Goal: Task Accomplishment & Management: Use online tool/utility

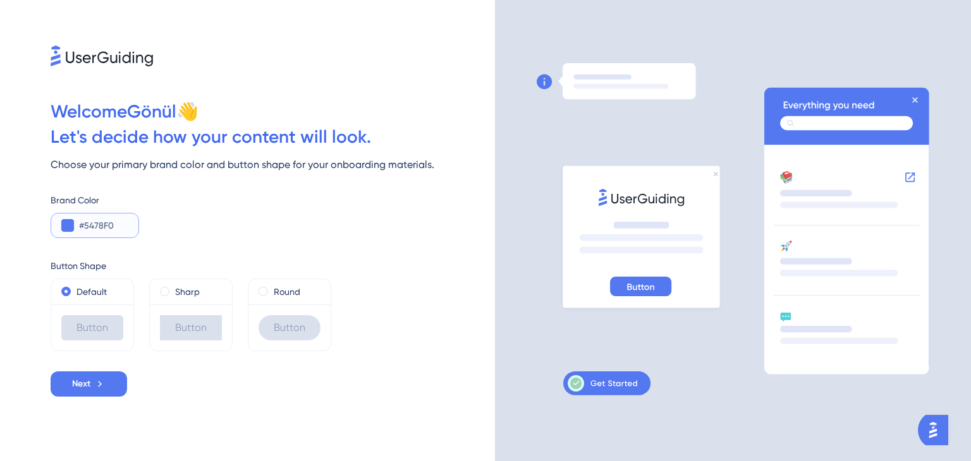
click at [94, 230] on input "#5478F0" at bounding box center [103, 225] width 49 height 15
click at [123, 226] on input "#5478F0" at bounding box center [103, 225] width 49 height 15
paste input "FF575"
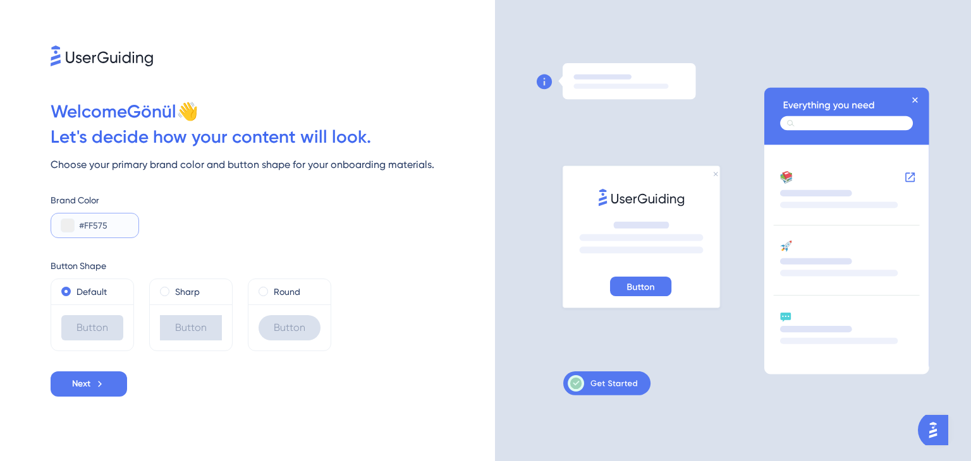
click at [66, 225] on button at bounding box center [67, 225] width 13 height 13
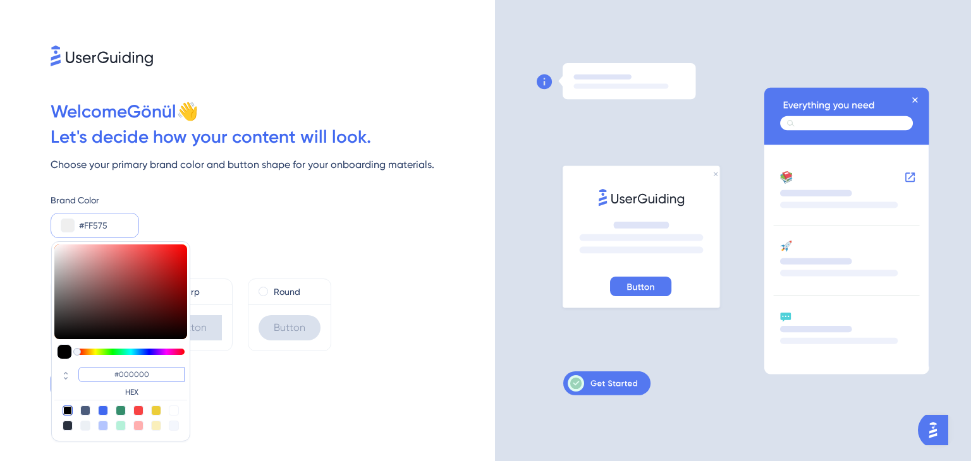
click at [147, 380] on input "#000000" at bounding box center [131, 374] width 106 height 15
click at [121, 226] on input "#FF575" at bounding box center [103, 225] width 49 height 15
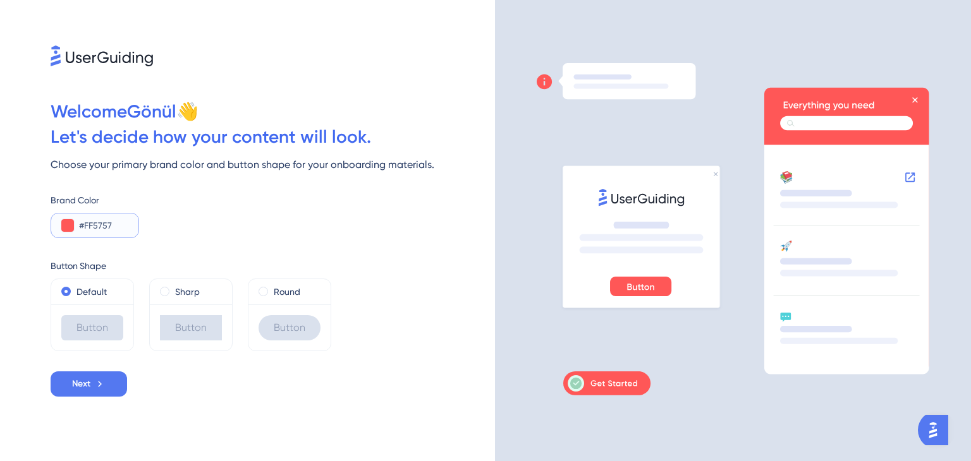
type input "#FF5757"
click at [274, 291] on label "Round" at bounding box center [287, 291] width 27 height 15
click at [104, 384] on icon at bounding box center [99, 384] width 11 height 11
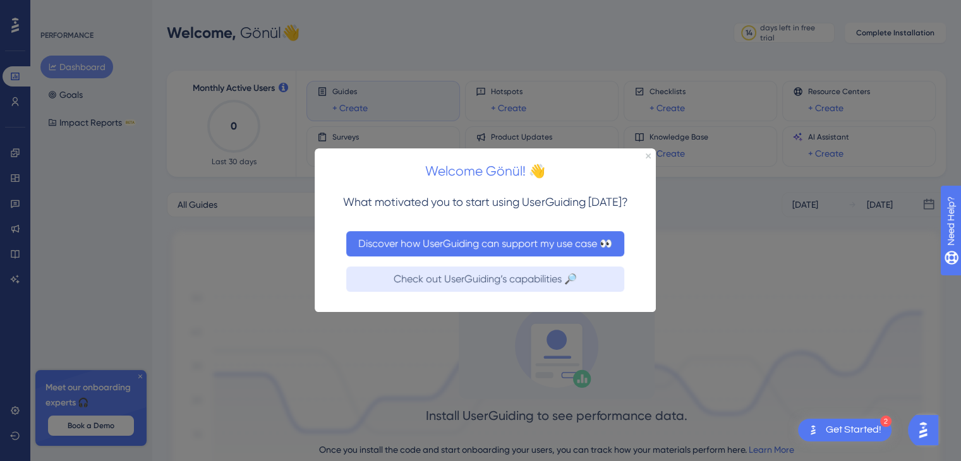
click at [569, 250] on button "Discover how UserGuiding can support my use case 👀" at bounding box center [485, 243] width 278 height 25
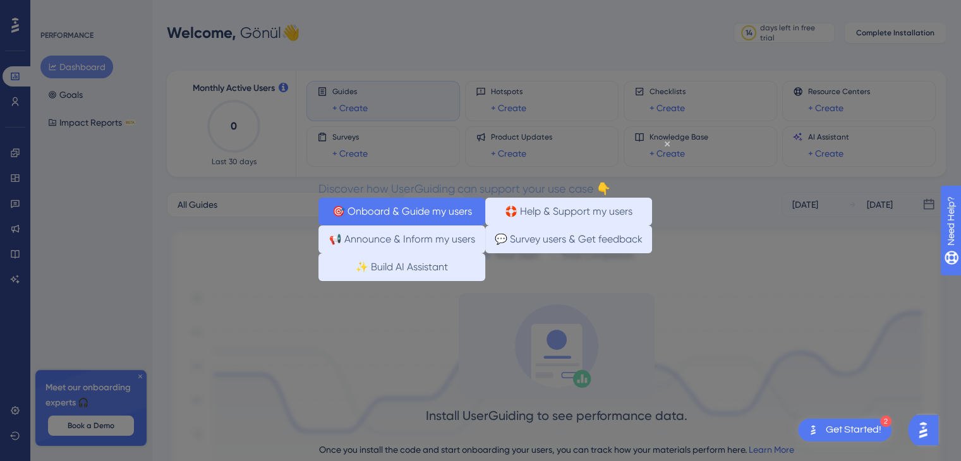
click at [412, 214] on button "🎯 Onboard & Guide my users" at bounding box center [401, 212] width 167 height 28
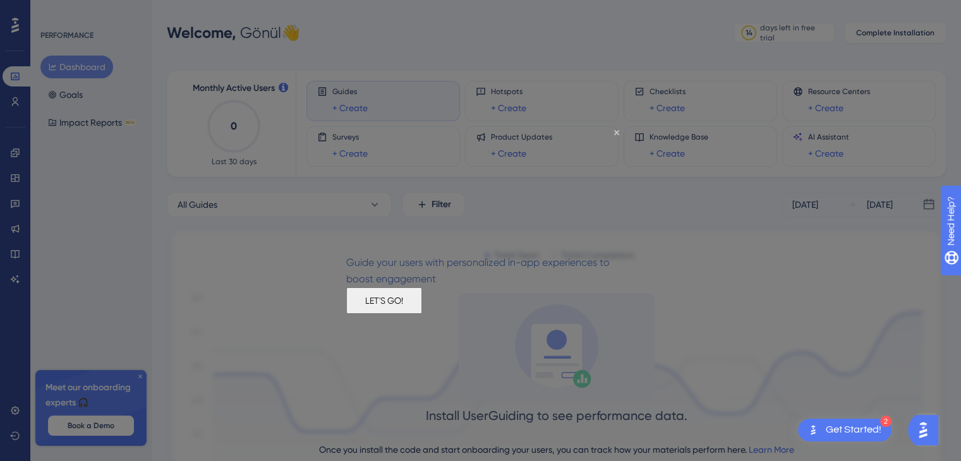
click at [422, 314] on button "LET'S GO!" at bounding box center [384, 301] width 76 height 27
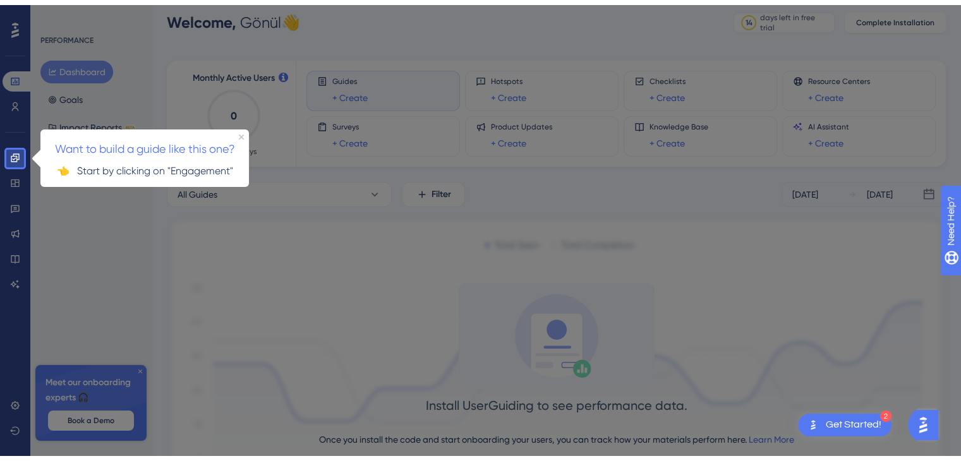
scroll to position [16, 0]
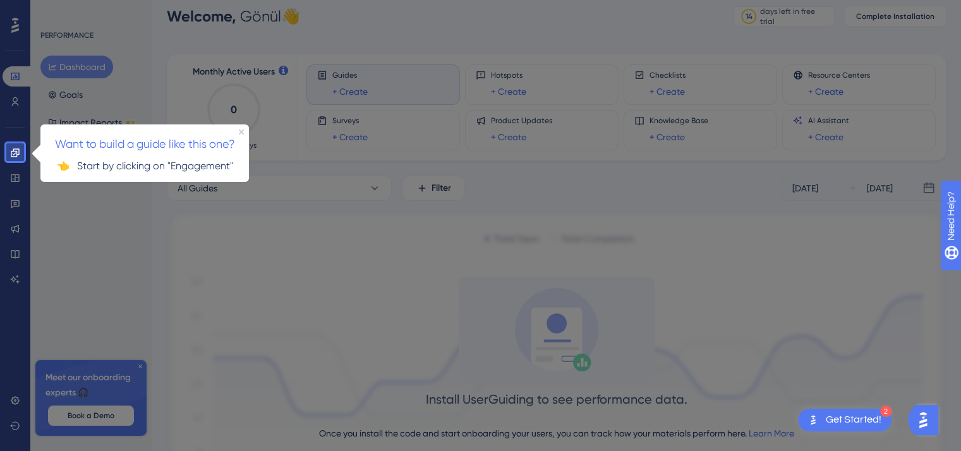
click at [238, 134] on h3 "Want to build a guide like this one?" at bounding box center [144, 143] width 193 height 18
click at [11, 147] on link at bounding box center [15, 153] width 25 height 20
click at [241, 129] on icon "Close Preview" at bounding box center [241, 131] width 5 height 5
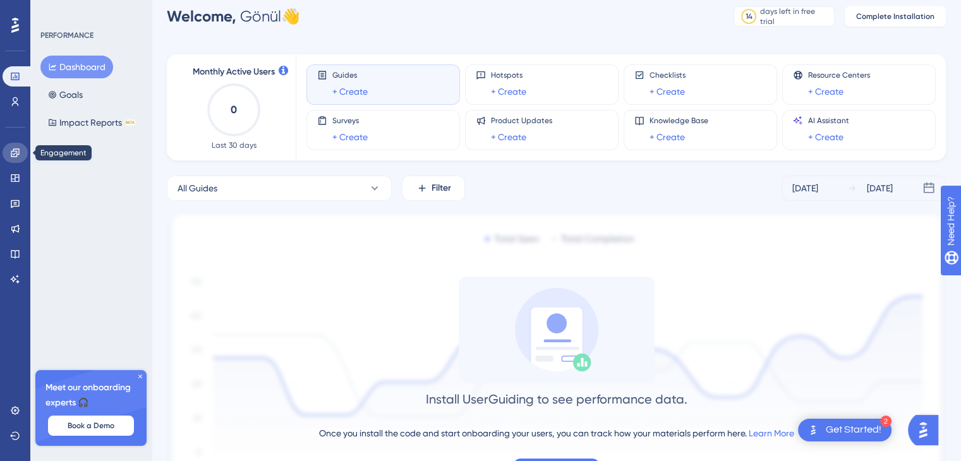
click at [8, 156] on link at bounding box center [15, 153] width 25 height 20
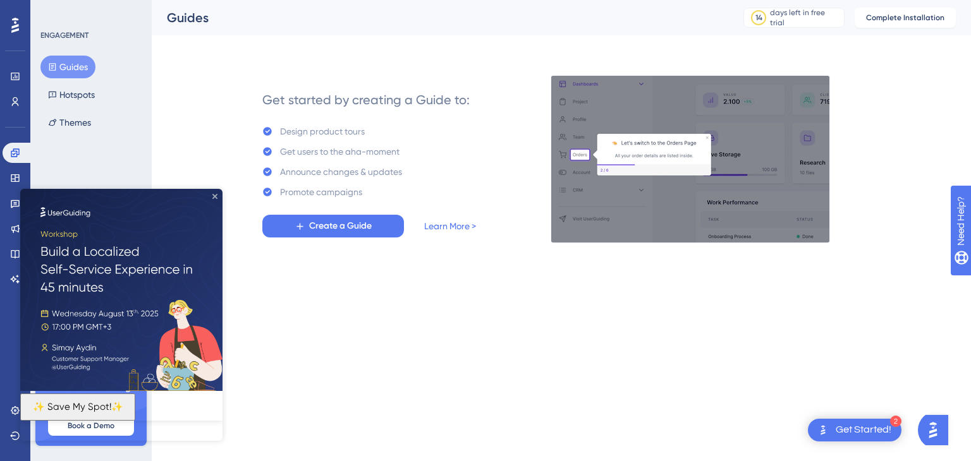
click at [213, 195] on icon "Close Preview" at bounding box center [214, 196] width 5 height 5
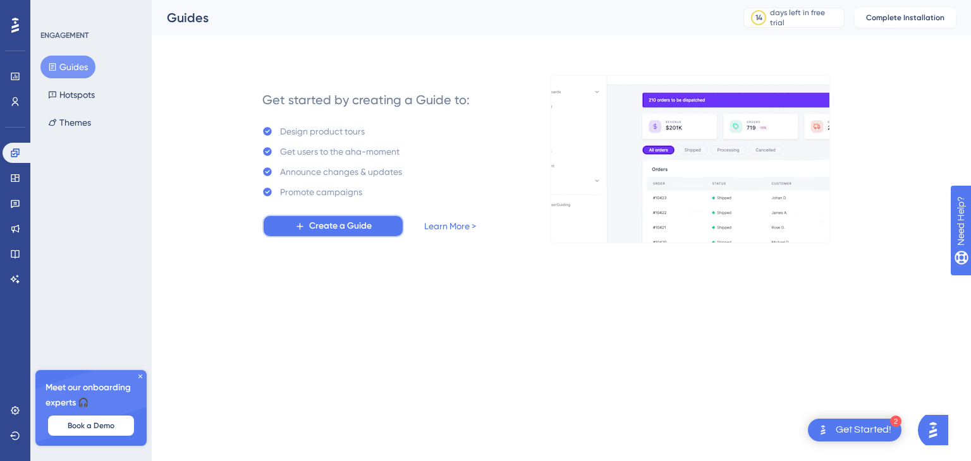
click at [380, 236] on button "Create a Guide" at bounding box center [333, 226] width 142 height 23
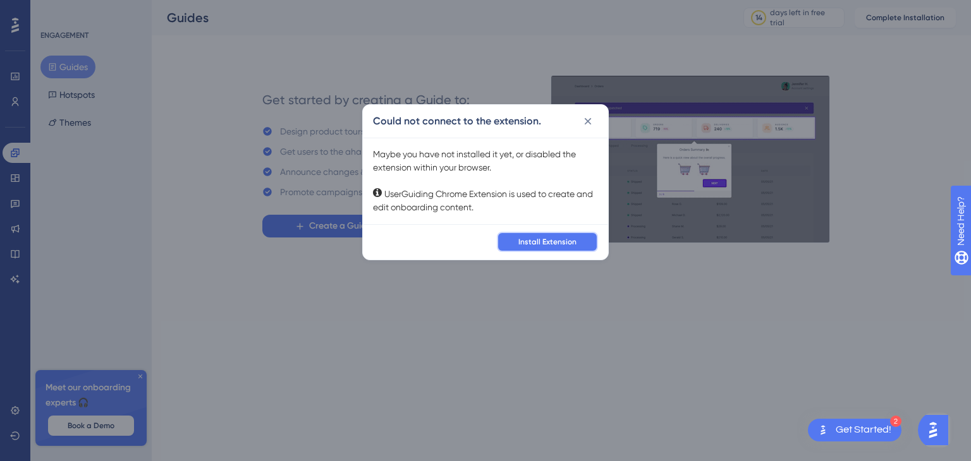
click at [570, 242] on span "Install Extension" at bounding box center [547, 242] width 58 height 10
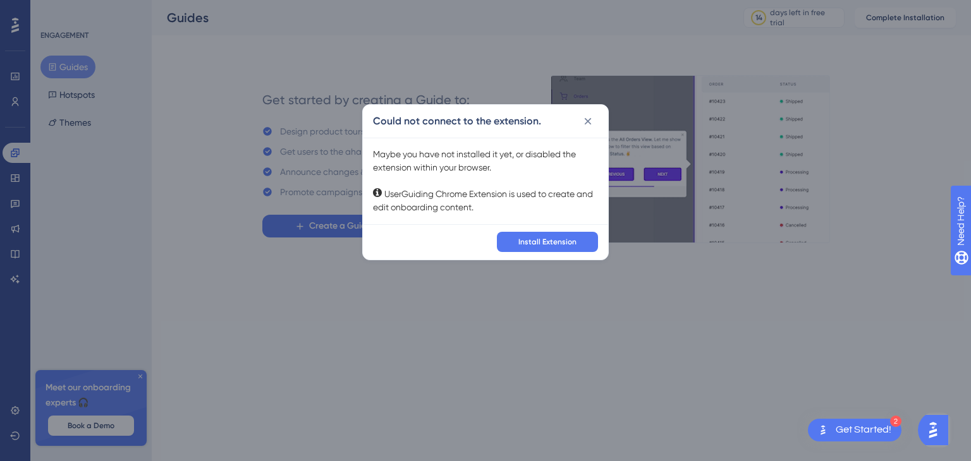
click at [857, 428] on div "Get Started!" at bounding box center [863, 430] width 56 height 14
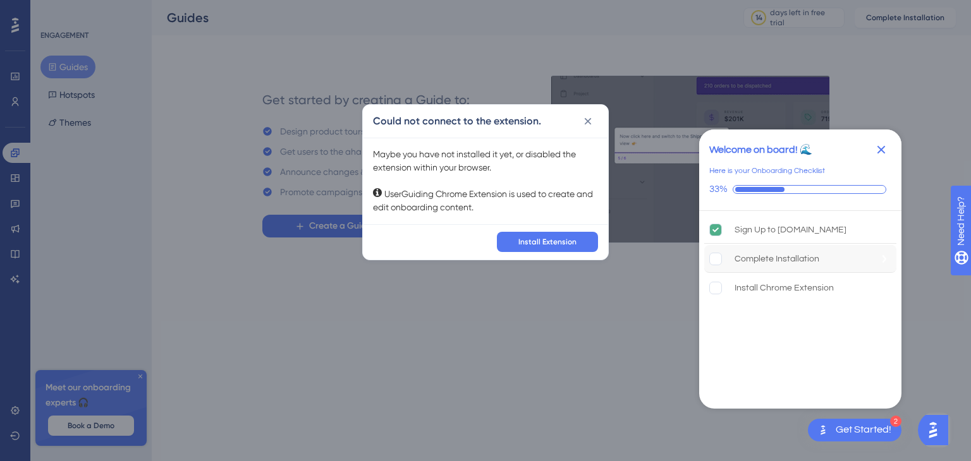
click at [767, 263] on div "Complete Installation" at bounding box center [776, 259] width 85 height 15
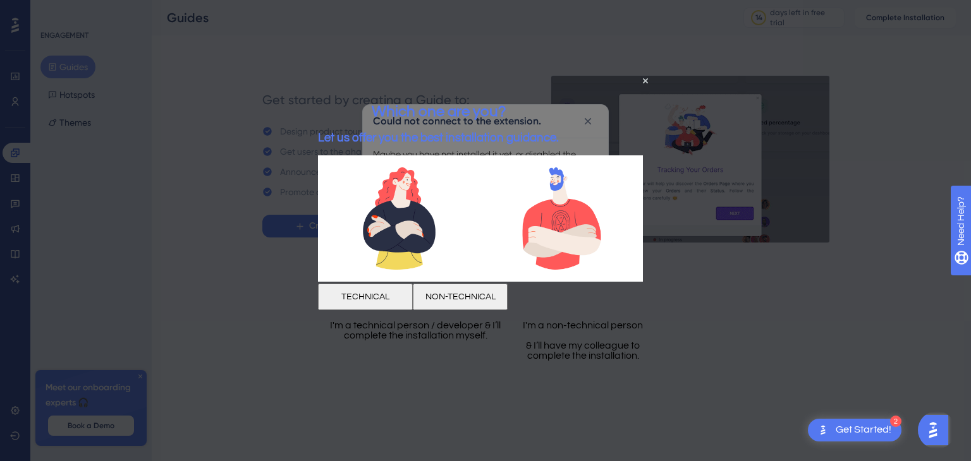
click at [507, 301] on button "NON-TECHNICAL" at bounding box center [460, 296] width 95 height 27
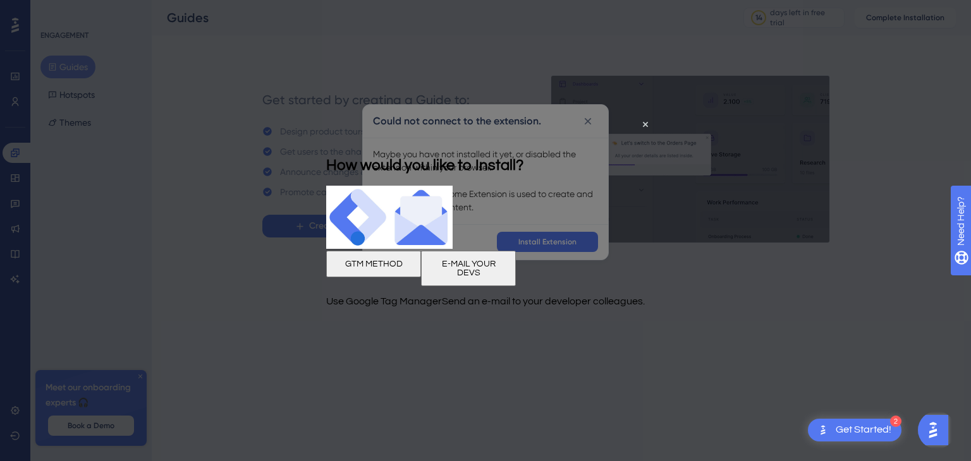
click at [516, 262] on button "E-MAIL YOUR DEVS" at bounding box center [468, 268] width 95 height 35
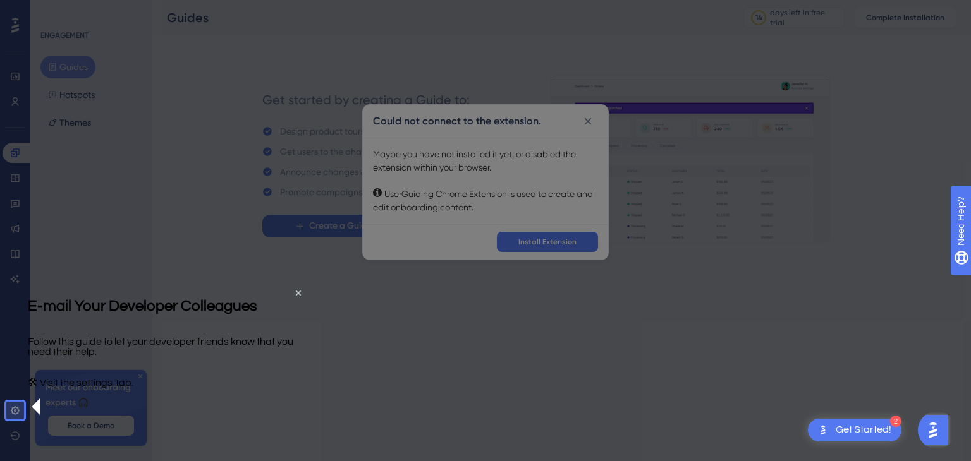
click at [11, 405] on div "Could not connect to the extension. Maybe you have not installed it yet, or dis…" at bounding box center [485, 230] width 971 height 461
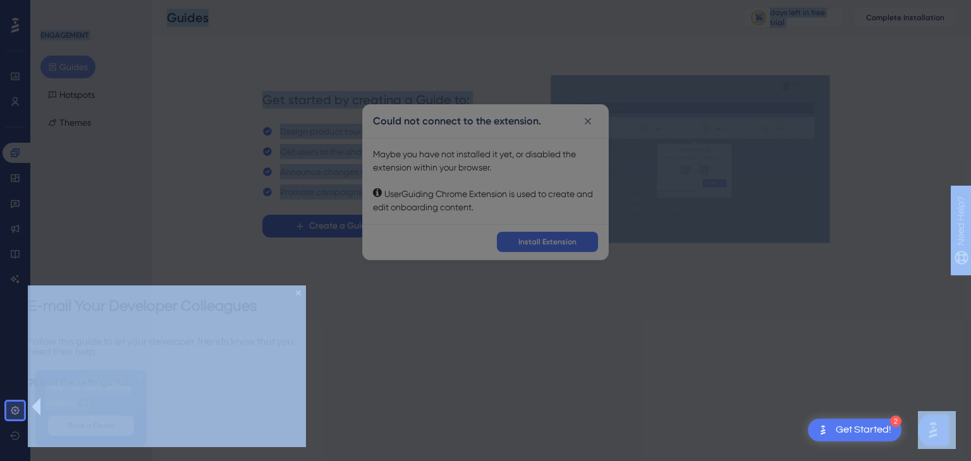
drag, startPoint x: 47, startPoint y: 696, endPoint x: 282, endPoint y: 322, distance: 442.2
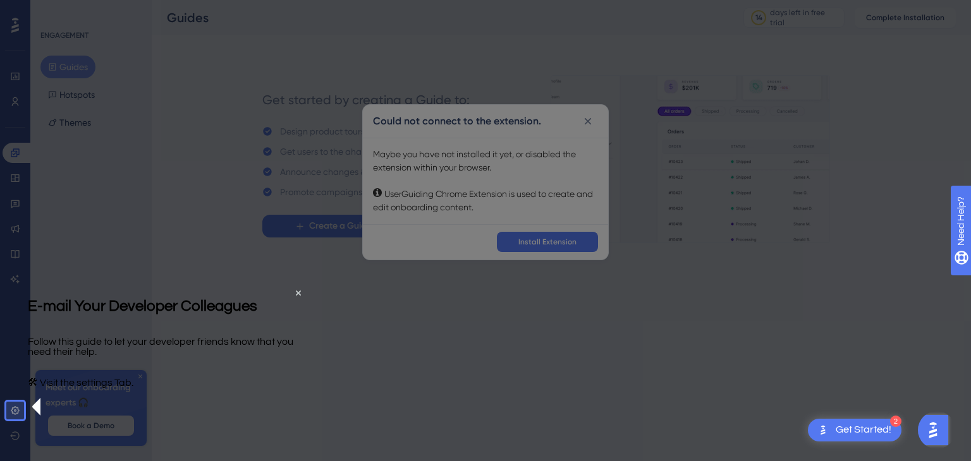
click at [257, 312] on div "E-mail Your Developer Colleagues" at bounding box center [142, 306] width 229 height 41
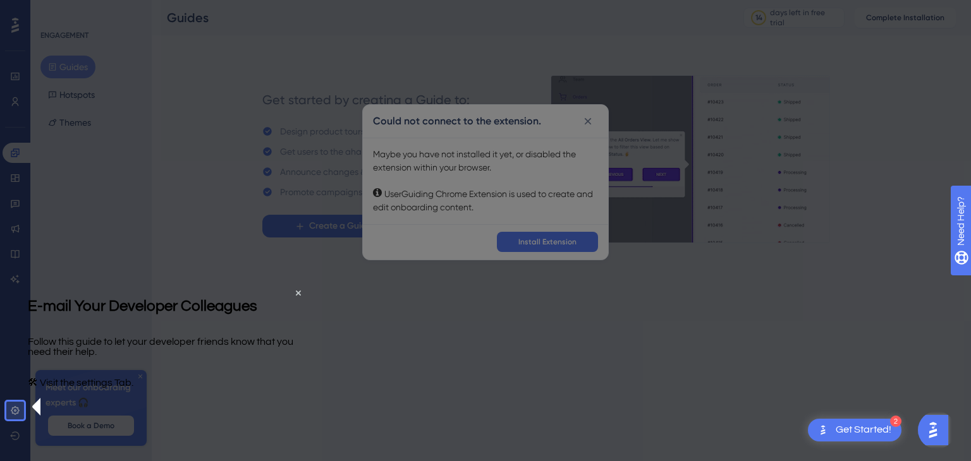
click at [20, 422] on div at bounding box center [15, 441] width 18 height 42
click at [15, 409] on div "Could not connect to the extension. Maybe you have not installed it yet, or dis…" at bounding box center [485, 230] width 971 height 461
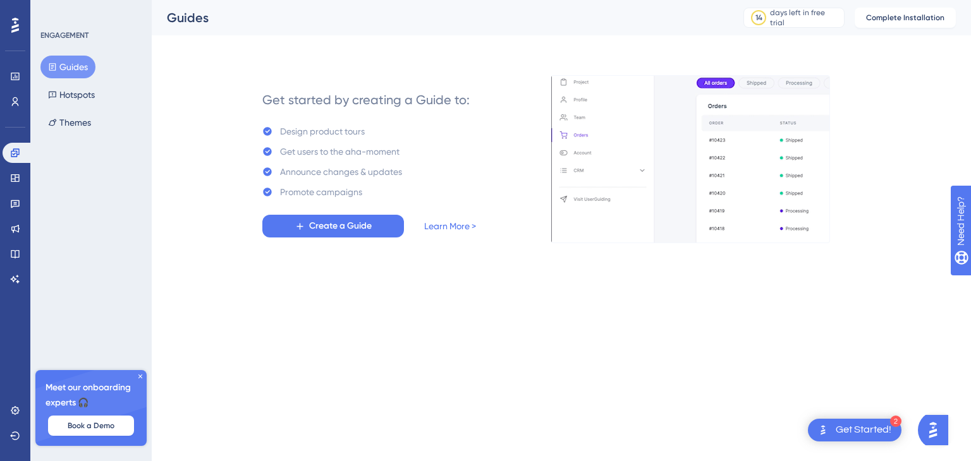
click at [136, 377] on icon at bounding box center [140, 377] width 8 height 8
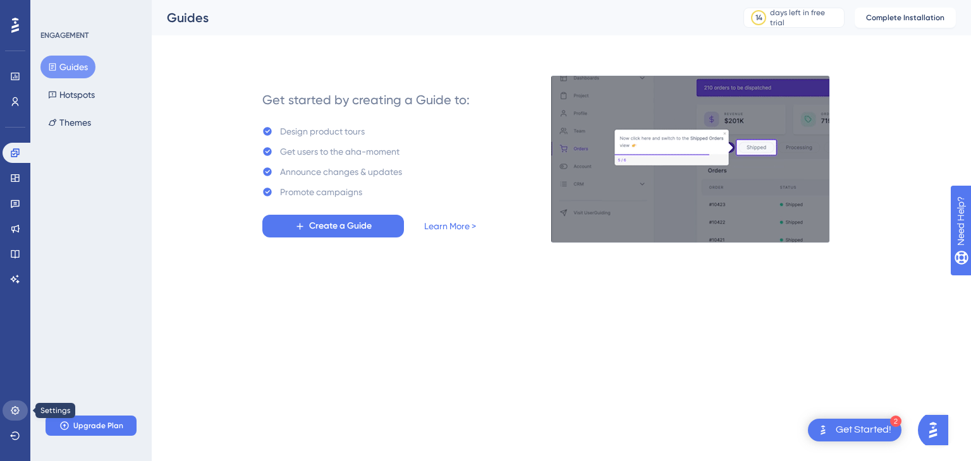
click at [3, 407] on link at bounding box center [15, 411] width 25 height 20
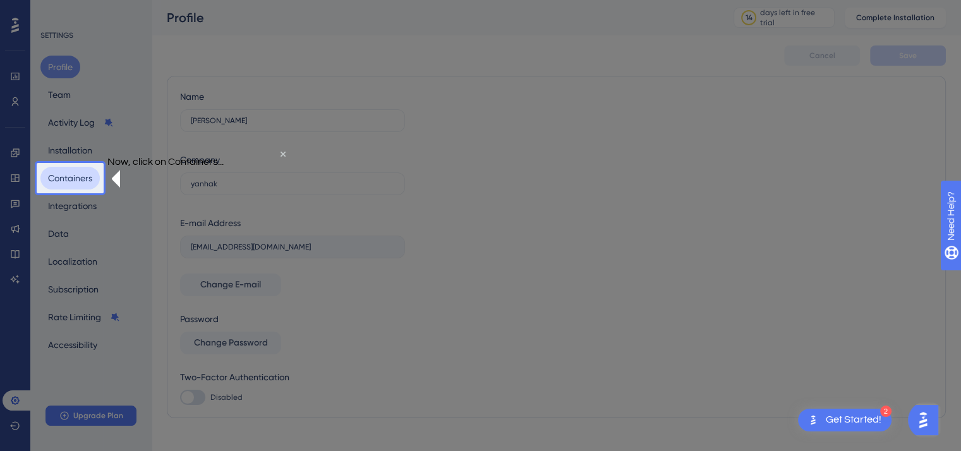
click at [81, 183] on button "Containers" at bounding box center [69, 178] width 59 height 23
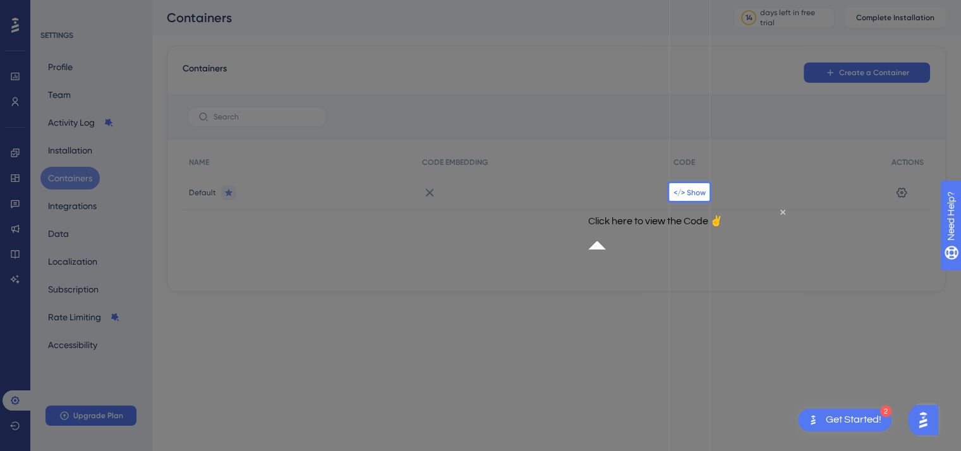
click at [696, 191] on span "</> Show" at bounding box center [690, 193] width 32 height 10
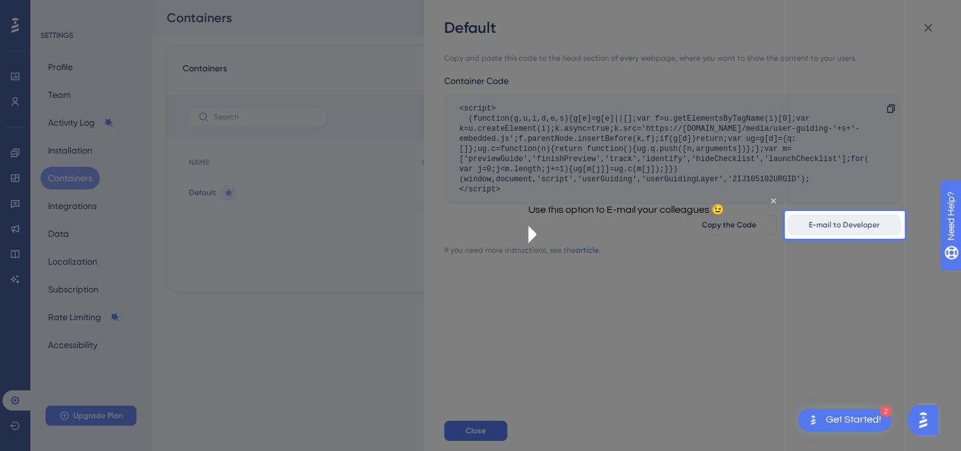
click at [829, 225] on span "E-mail to Developer" at bounding box center [844, 225] width 71 height 10
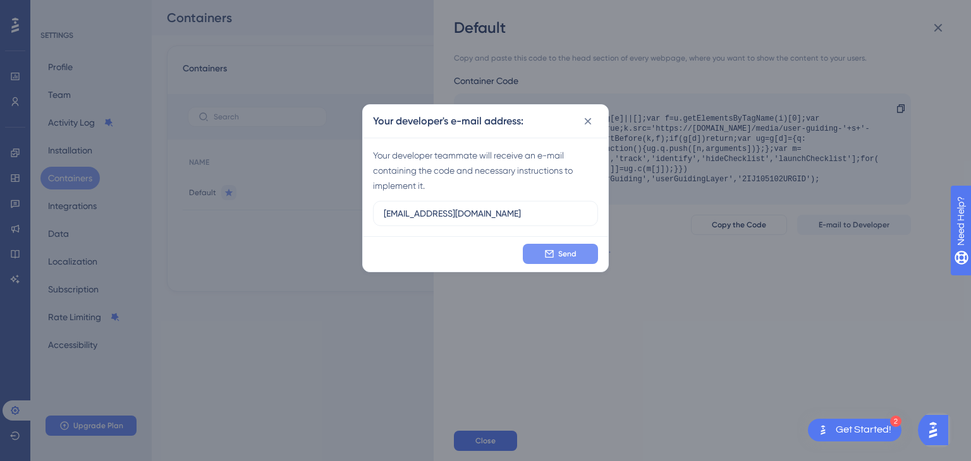
type input "[EMAIL_ADDRESS][DOMAIN_NAME]"
click at [581, 258] on button "Send" at bounding box center [560, 254] width 75 height 20
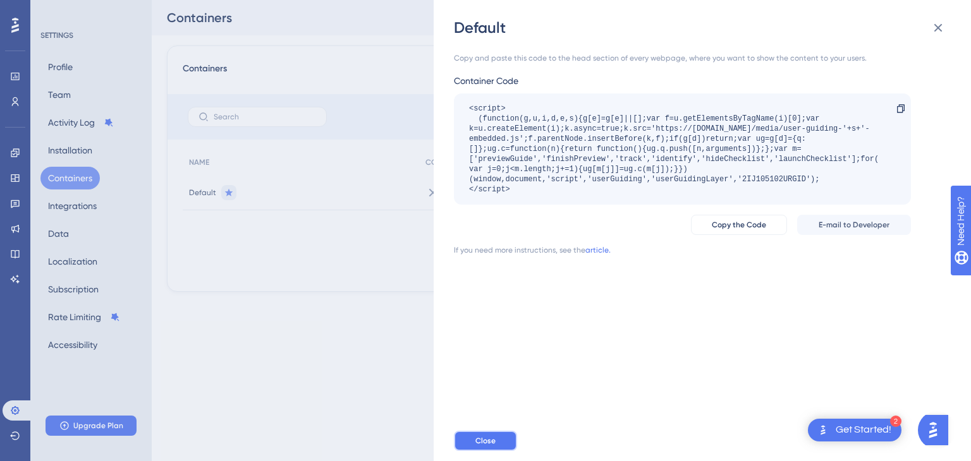
click at [490, 446] on button "Close" at bounding box center [485, 441] width 63 height 20
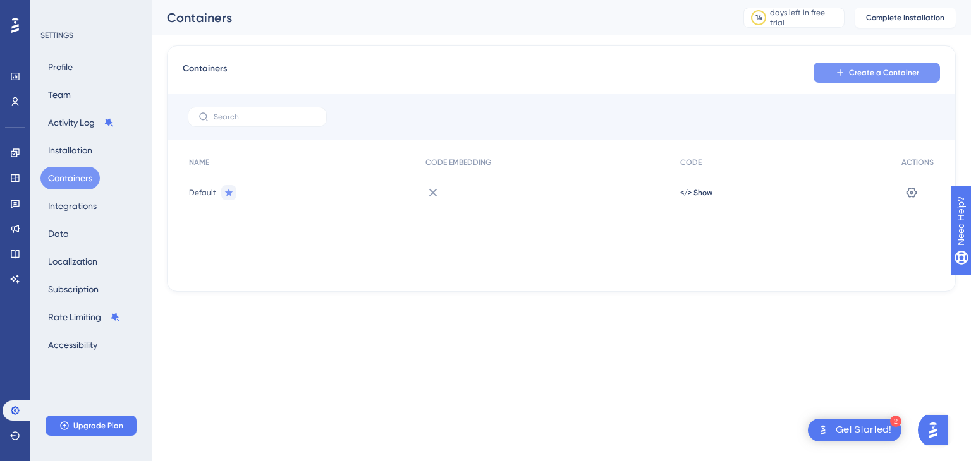
click at [847, 68] on button "Create a Container" at bounding box center [876, 73] width 126 height 20
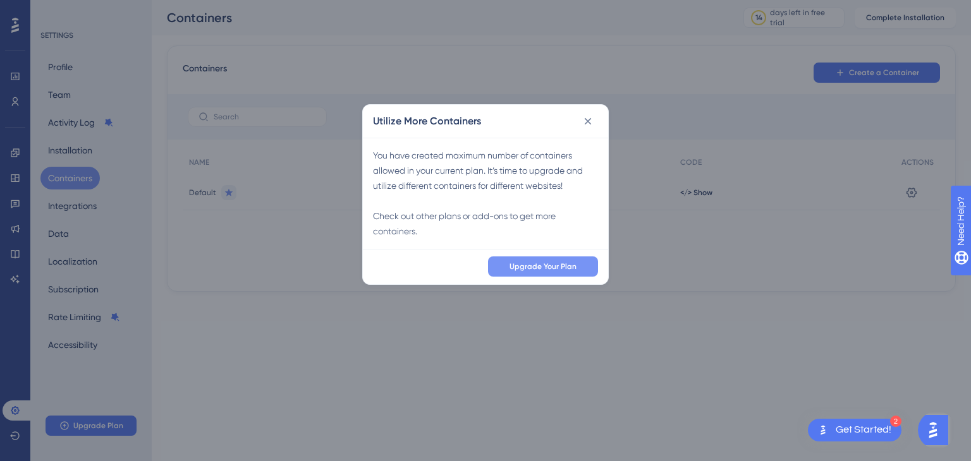
click at [523, 262] on span "Upgrade Your Plan" at bounding box center [542, 267] width 67 height 10
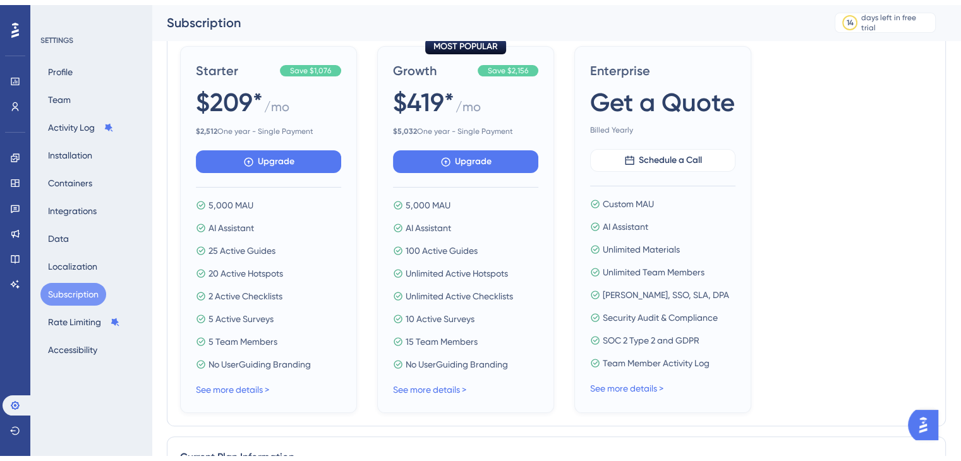
scroll to position [556, 0]
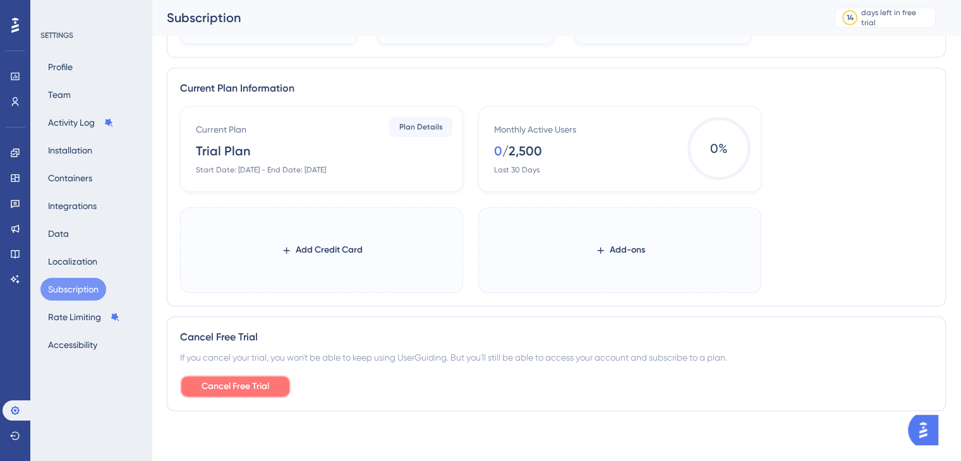
click at [268, 389] on span "Cancel Free Trial" at bounding box center [236, 386] width 68 height 15
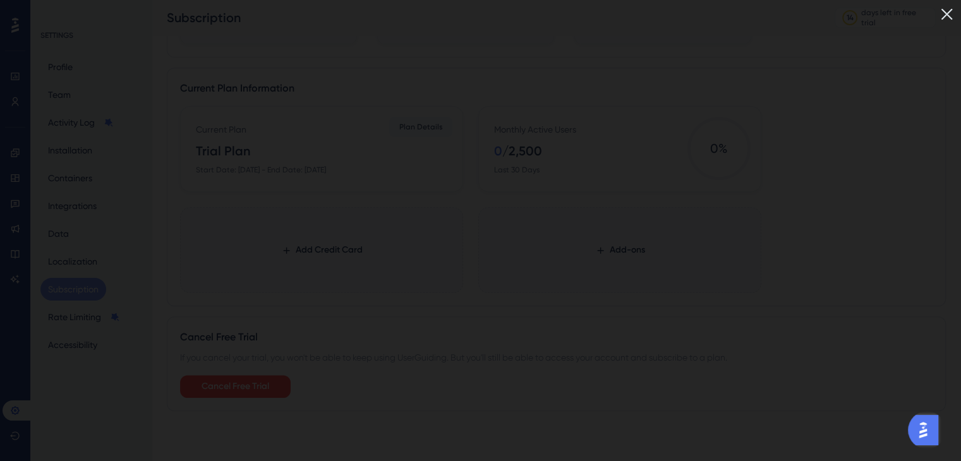
click at [957, 13] on img at bounding box center [947, 14] width 21 height 21
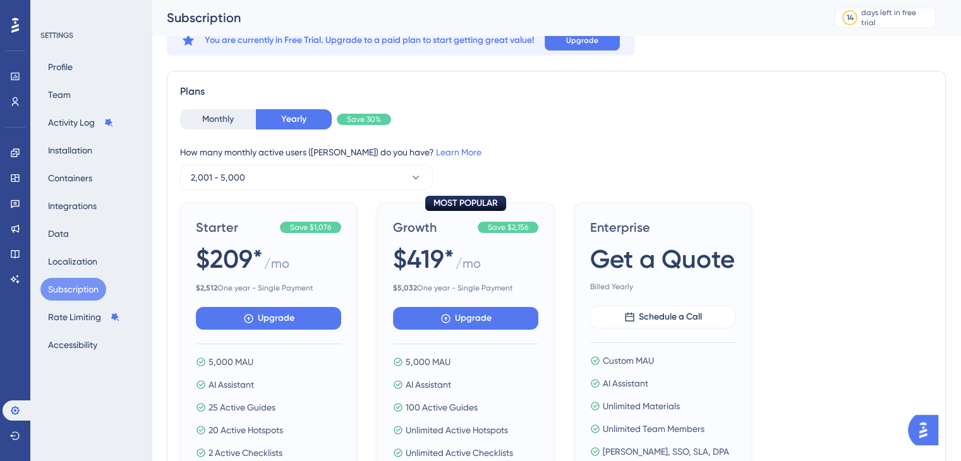
scroll to position [0, 0]
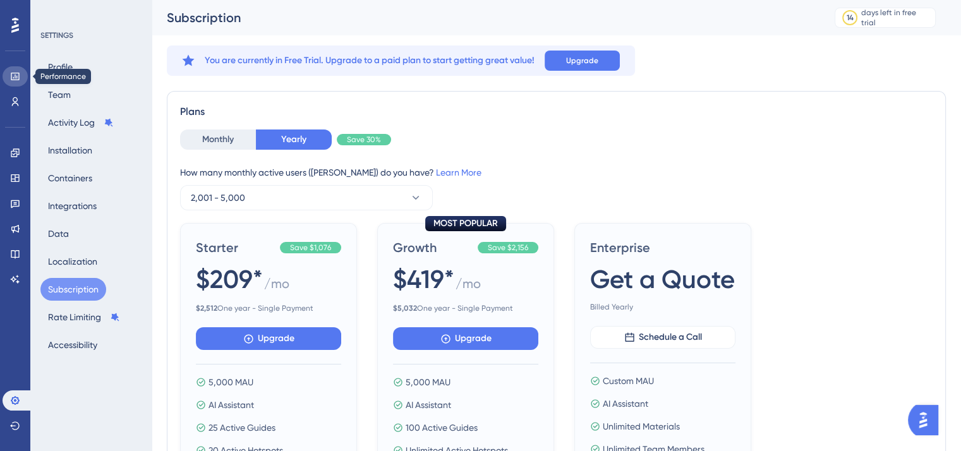
click at [20, 79] on link at bounding box center [15, 76] width 25 height 20
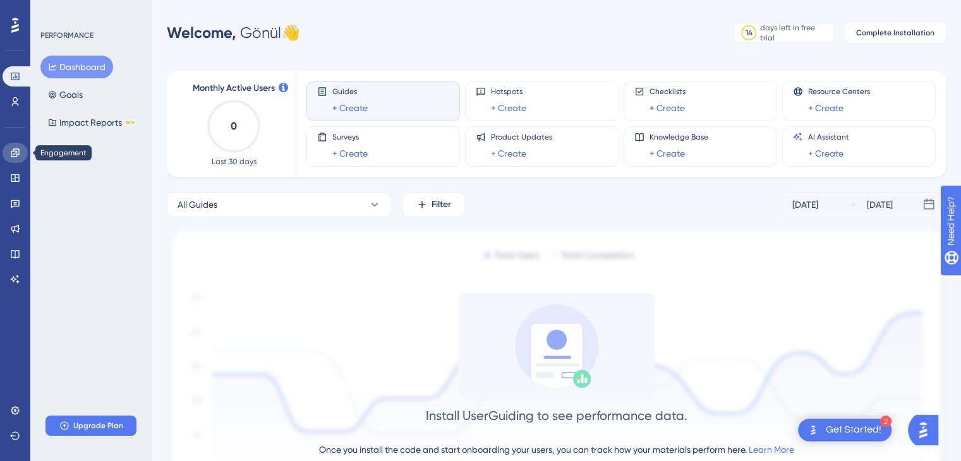
click at [15, 155] on icon at bounding box center [15, 153] width 10 height 10
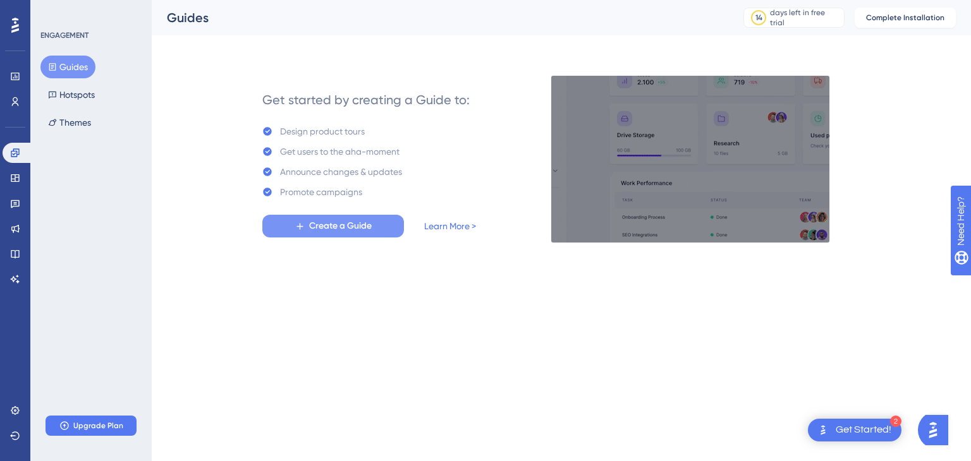
click at [332, 229] on span "Create a Guide" at bounding box center [340, 226] width 63 height 15
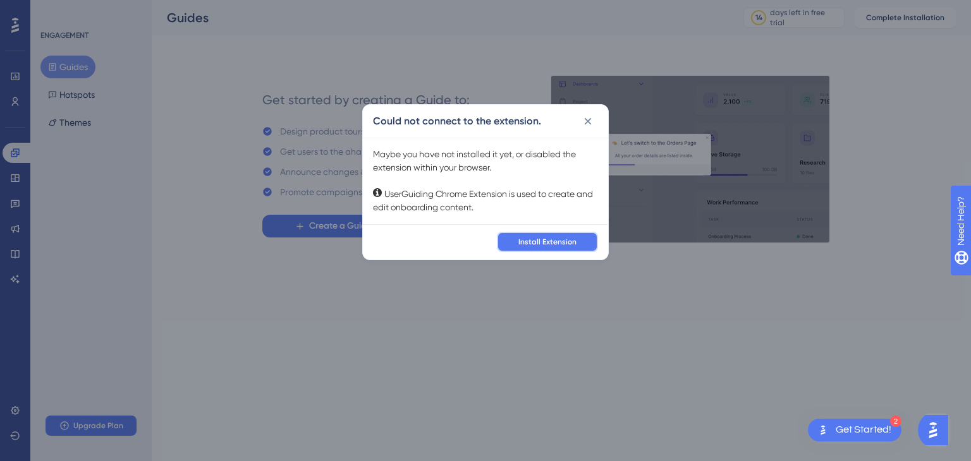
click at [571, 246] on span "Install Extension" at bounding box center [547, 242] width 58 height 10
